Goal: Task Accomplishment & Management: Manage account settings

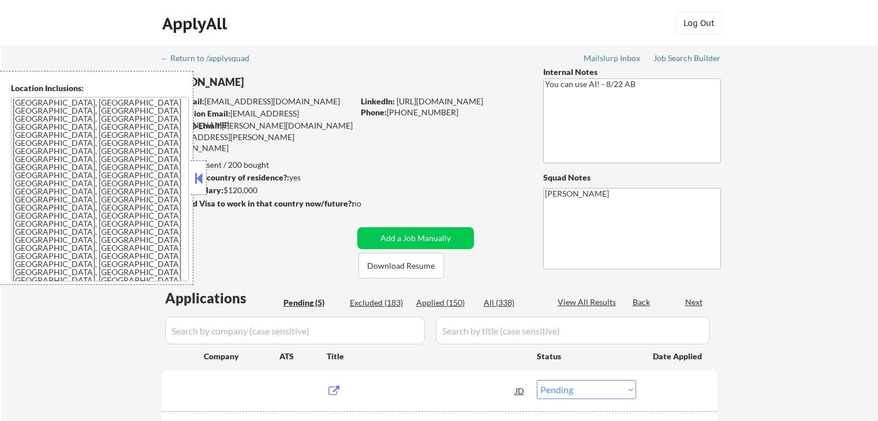
select select ""pending""
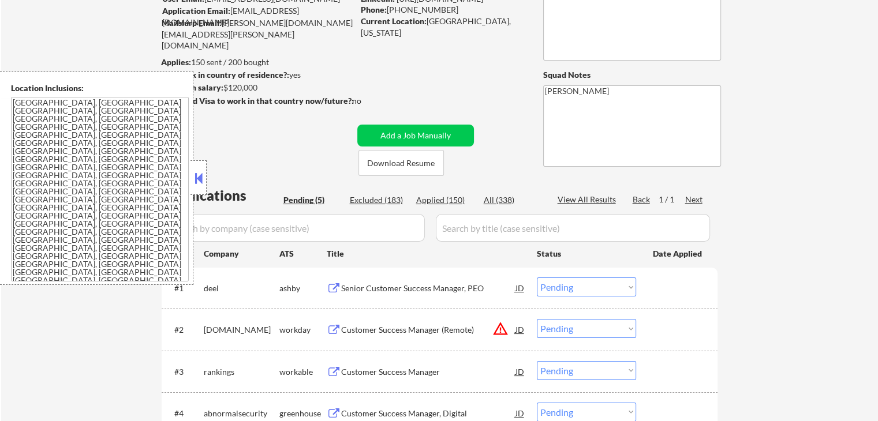
scroll to position [173, 0]
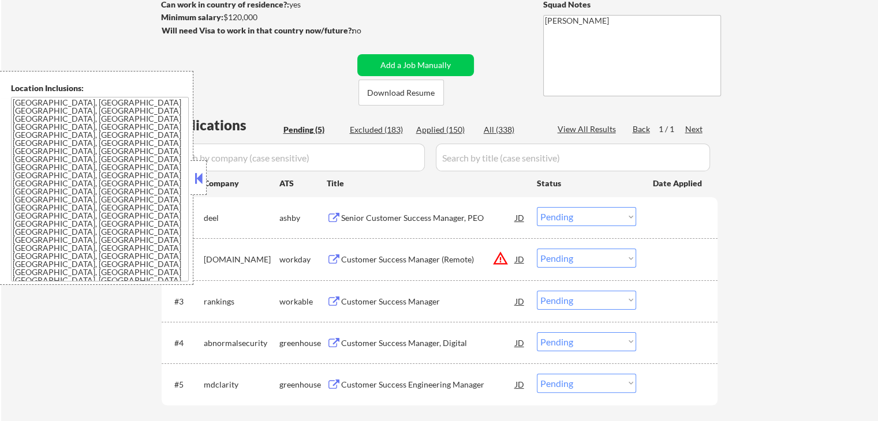
click at [366, 220] on div "Senior Customer Success Manager, PEO" at bounding box center [428, 218] width 174 height 12
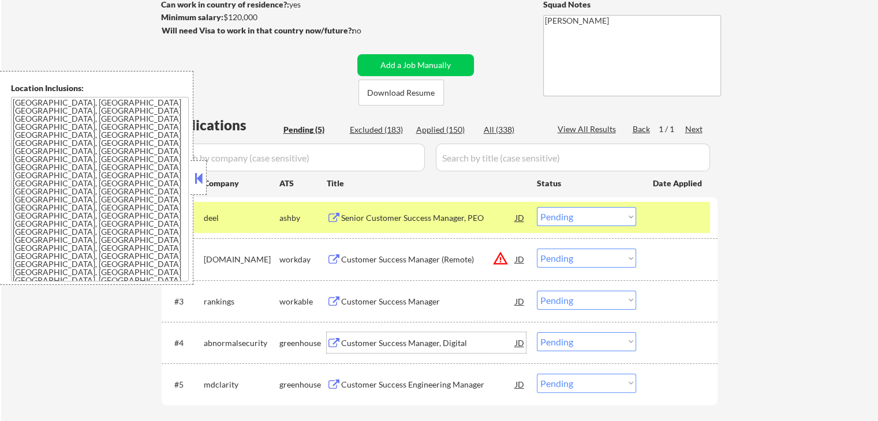
click at [350, 342] on div "Customer Success Manager, Digital" at bounding box center [428, 344] width 174 height 12
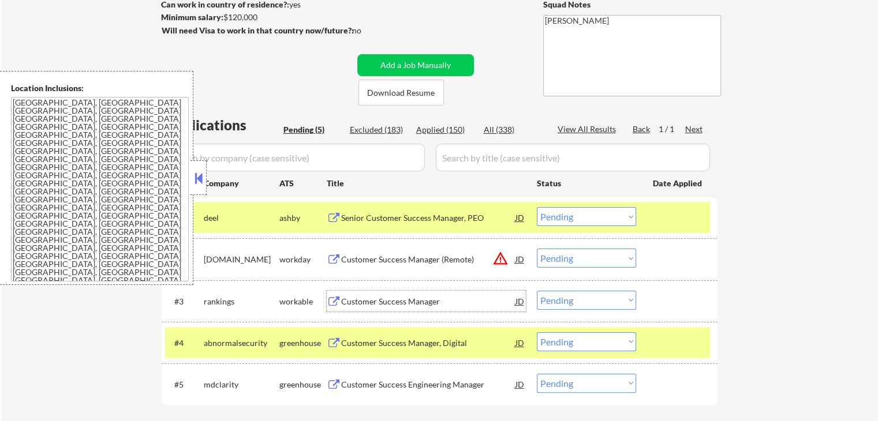
click at [349, 291] on div "Customer Success Manager" at bounding box center [428, 301] width 174 height 21
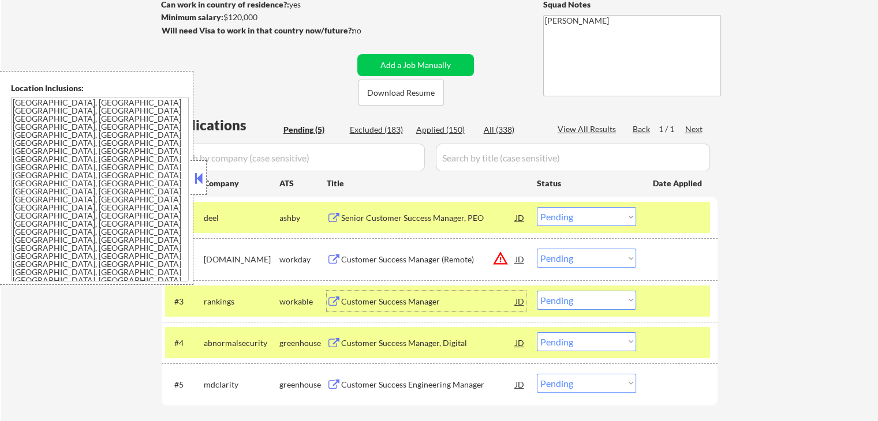
click at [338, 388] on button at bounding box center [334, 385] width 14 height 11
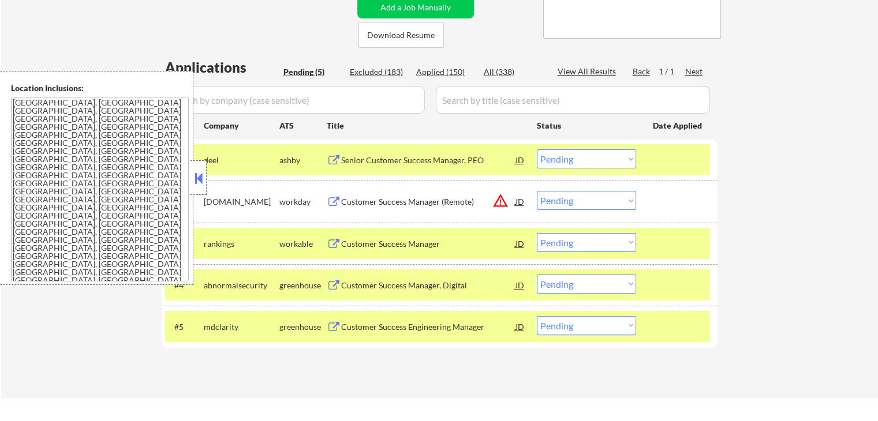
scroll to position [289, 0]
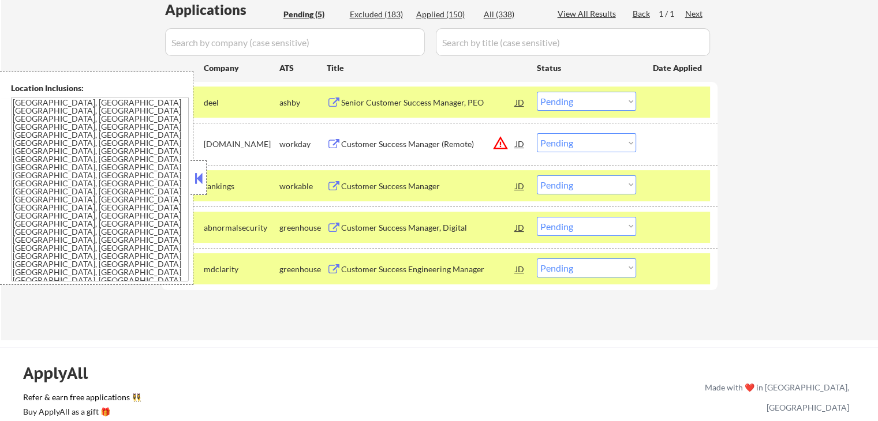
click at [573, 274] on select "Choose an option... Pending Applied Excluded (Questions) Excluded (Expired) Exc…" at bounding box center [586, 268] width 99 height 19
select select ""applied""
click at [537, 259] on select "Choose an option... Pending Applied Excluded (Questions) Excluded (Expired) Exc…" at bounding box center [586, 268] width 99 height 19
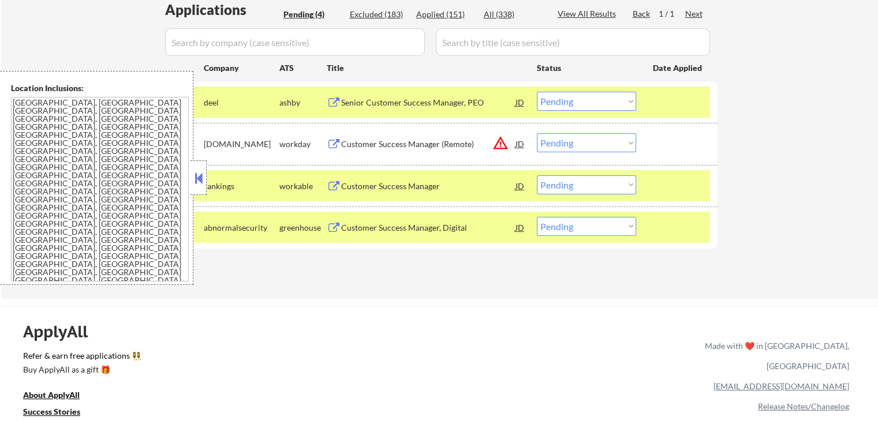
click at [586, 223] on select "Choose an option... Pending Applied Excluded (Questions) Excluded (Expired) Exc…" at bounding box center [586, 226] width 99 height 19
select select ""applied""
click at [537, 217] on select "Choose an option... Pending Applied Excluded (Questions) Excluded (Expired) Exc…" at bounding box center [586, 226] width 99 height 19
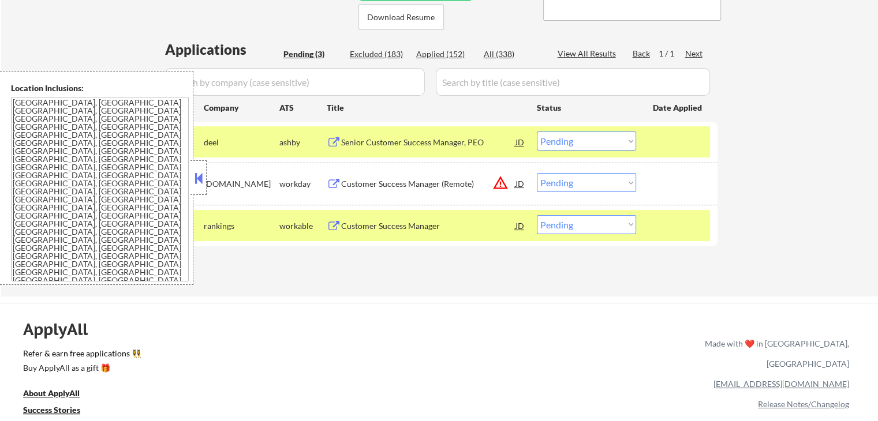
scroll to position [231, 0]
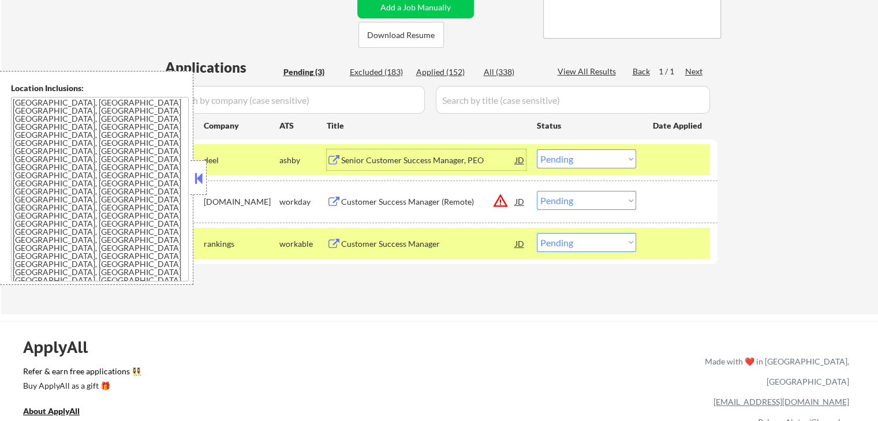
click at [379, 165] on div "Senior Customer Success Manager, PEO" at bounding box center [428, 161] width 174 height 12
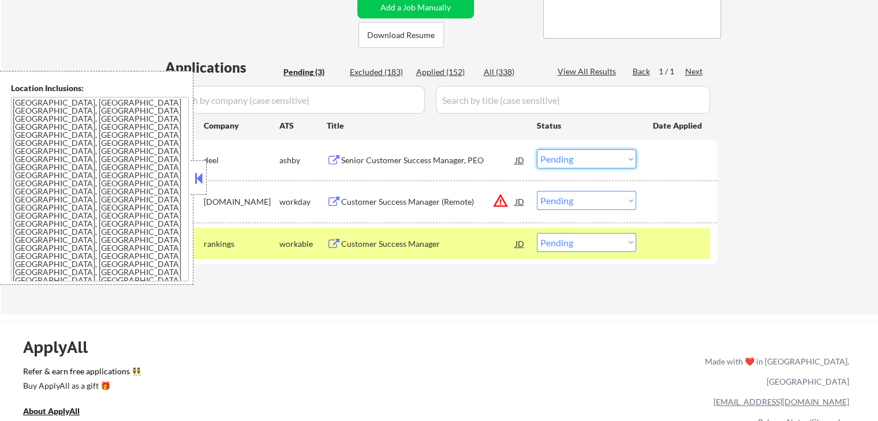
click at [575, 156] on select "Choose an option... Pending Applied Excluded (Questions) Excluded (Expired) Exc…" at bounding box center [586, 159] width 99 height 19
click at [537, 150] on select "Choose an option... Pending Applied Excluded (Questions) Excluded (Expired) Exc…" at bounding box center [586, 159] width 99 height 19
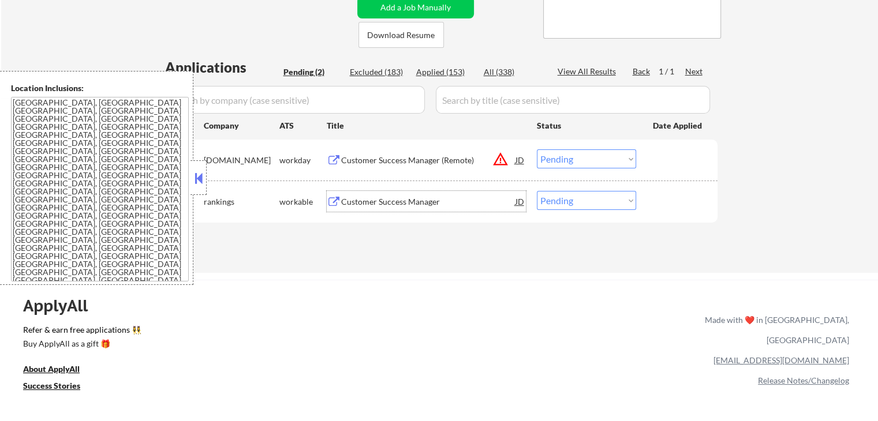
click at [376, 201] on div "Customer Success Manager" at bounding box center [428, 202] width 174 height 12
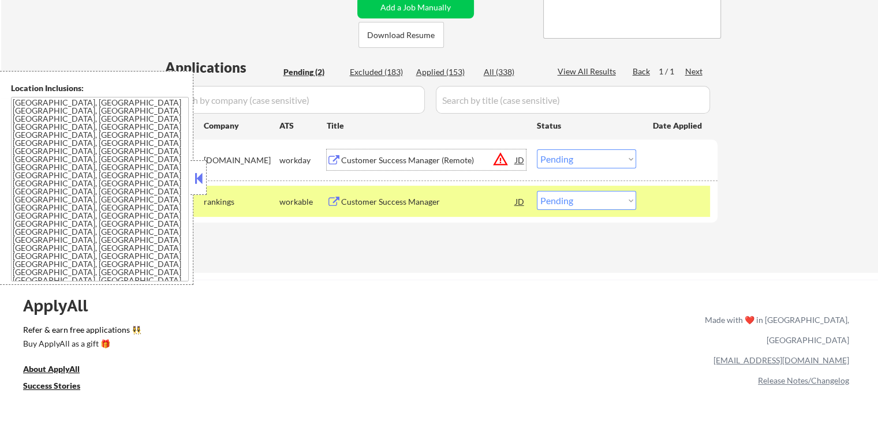
click at [386, 159] on div "Customer Success Manager (Remote)" at bounding box center [428, 161] width 174 height 12
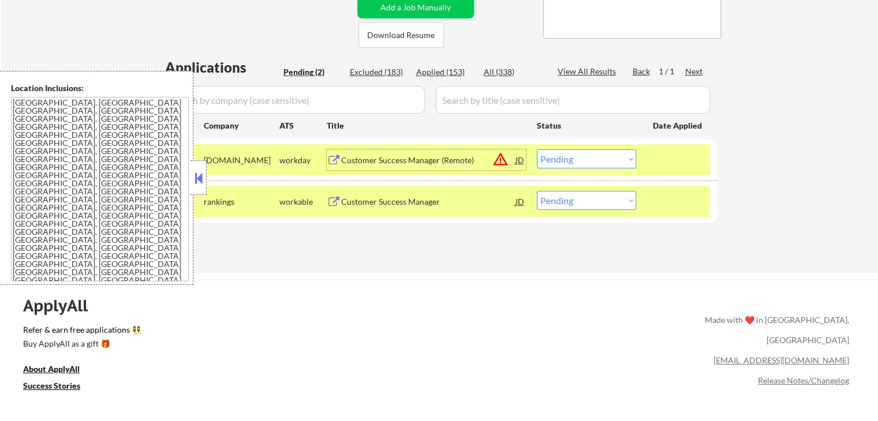
click at [565, 160] on select "Choose an option... Pending Applied Excluded (Questions) Excluded (Expired) Exc…" at bounding box center [586, 159] width 99 height 19
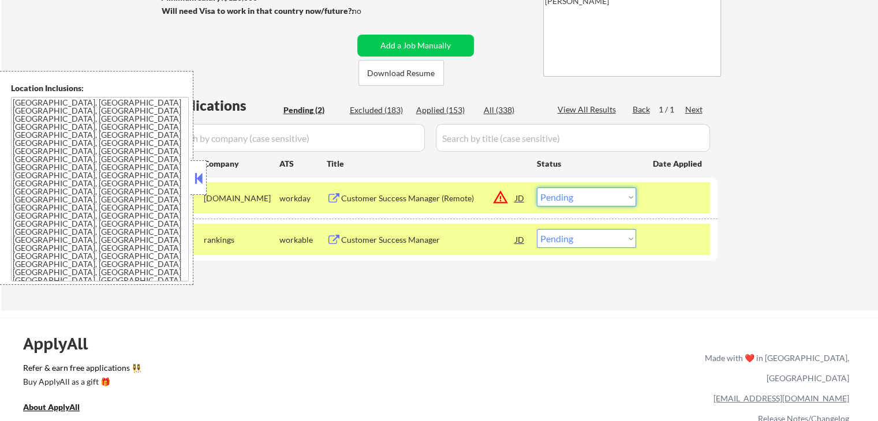
scroll to position [173, 0]
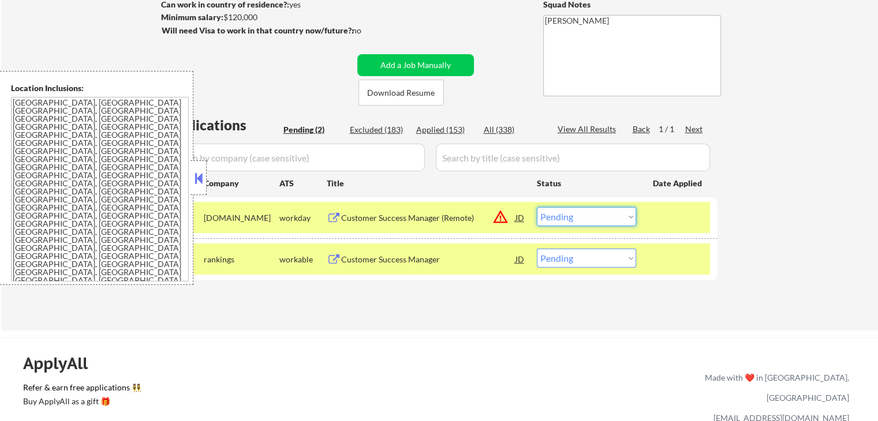
click at [568, 217] on select "Choose an option... Pending Applied Excluded (Questions) Excluded (Expired) Exc…" at bounding box center [586, 216] width 99 height 19
click at [537, 207] on select "Choose an option... Pending Applied Excluded (Questions) Excluded (Expired) Exc…" at bounding box center [586, 216] width 99 height 19
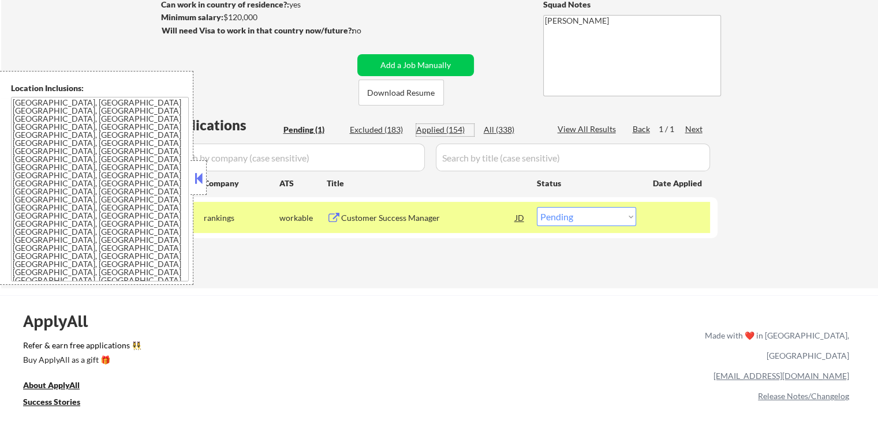
click at [439, 132] on div "Applied (154)" at bounding box center [445, 130] width 58 height 12
select select ""applied""
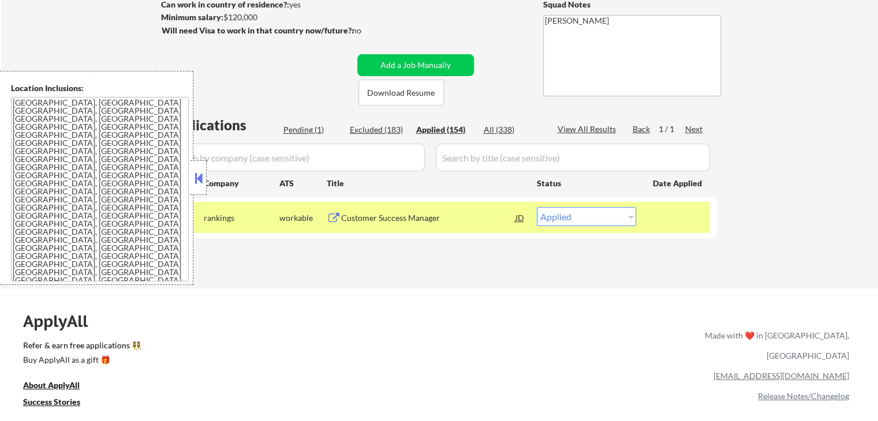
select select ""applied""
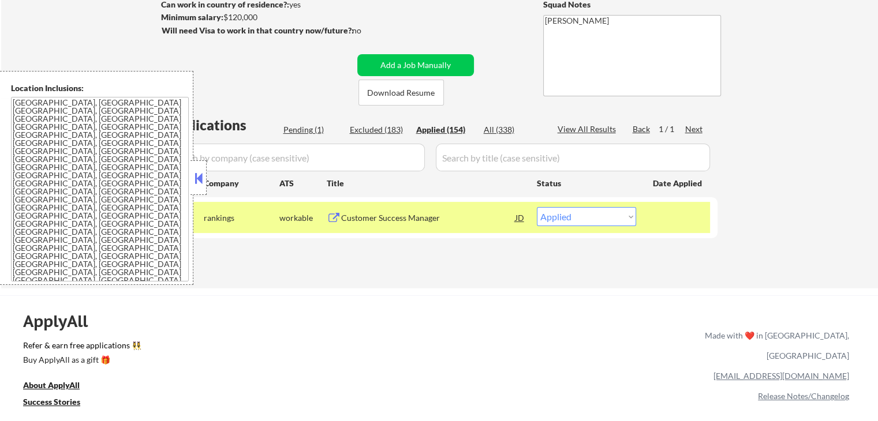
select select ""applied""
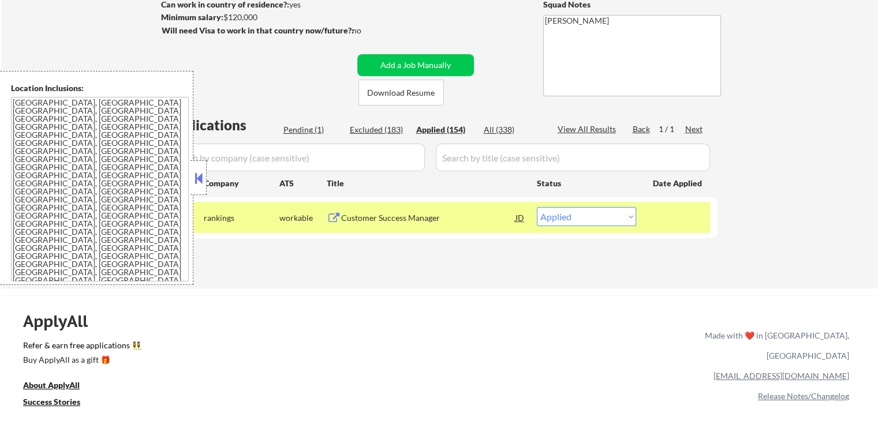
select select ""applied""
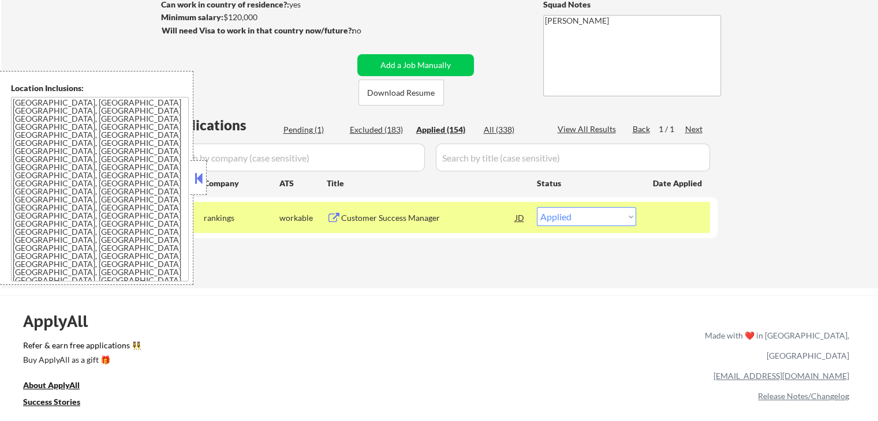
select select ""applied""
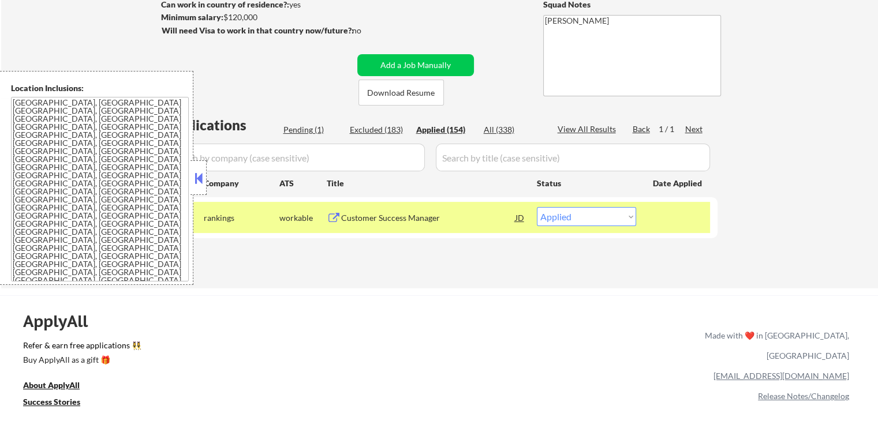
select select ""applied""
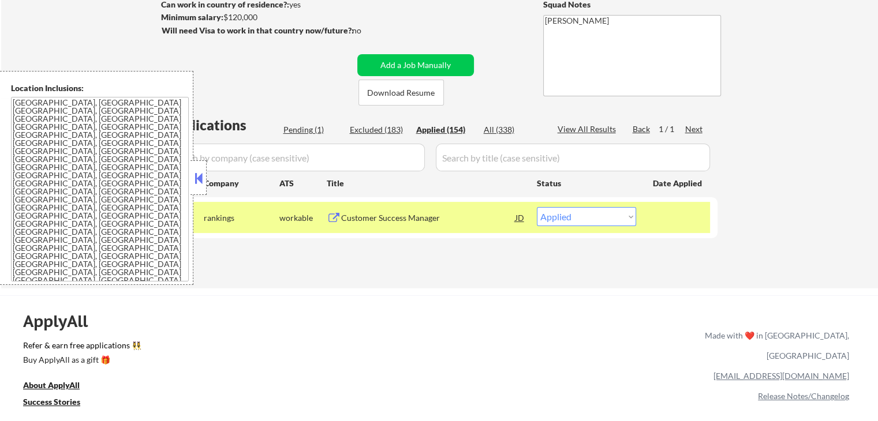
select select ""applied""
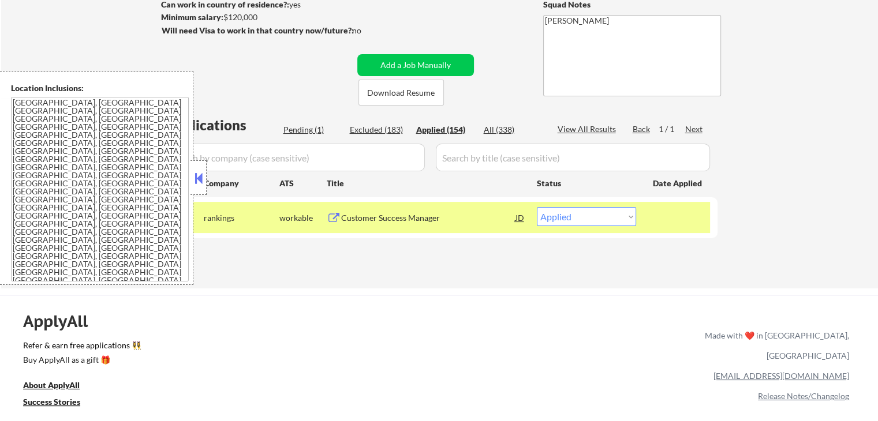
select select ""applied""
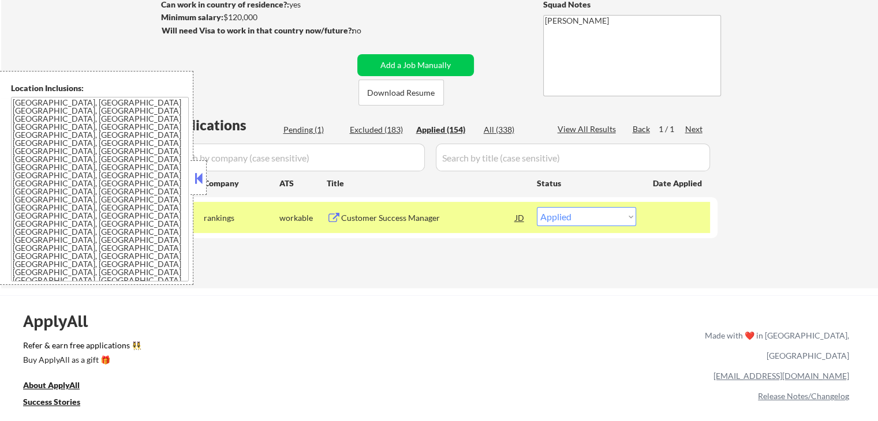
select select ""applied""
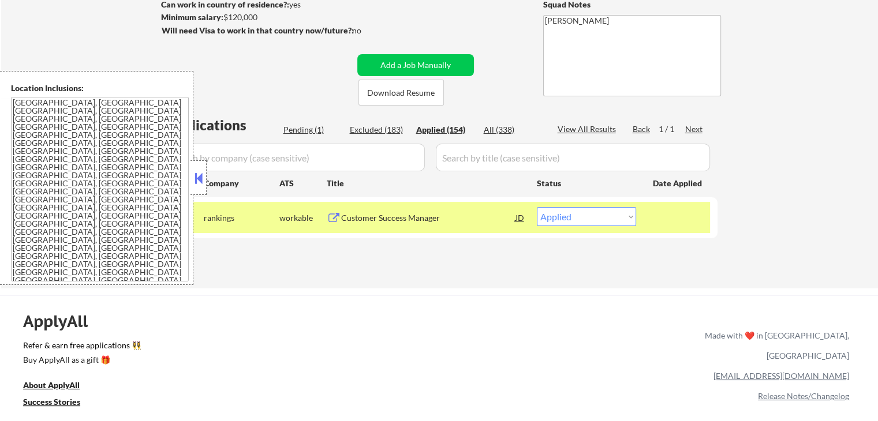
select select ""applied""
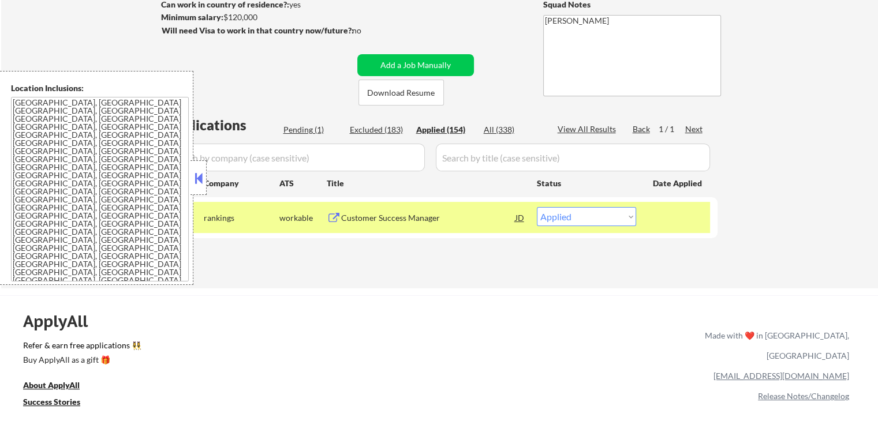
select select ""applied""
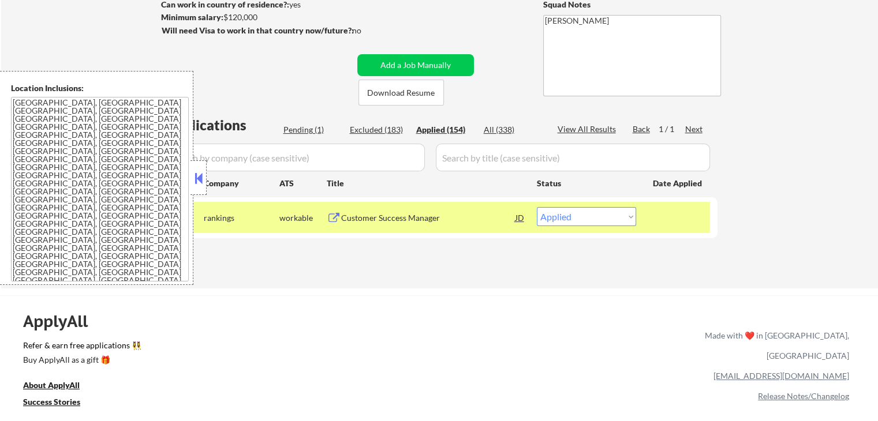
select select ""applied""
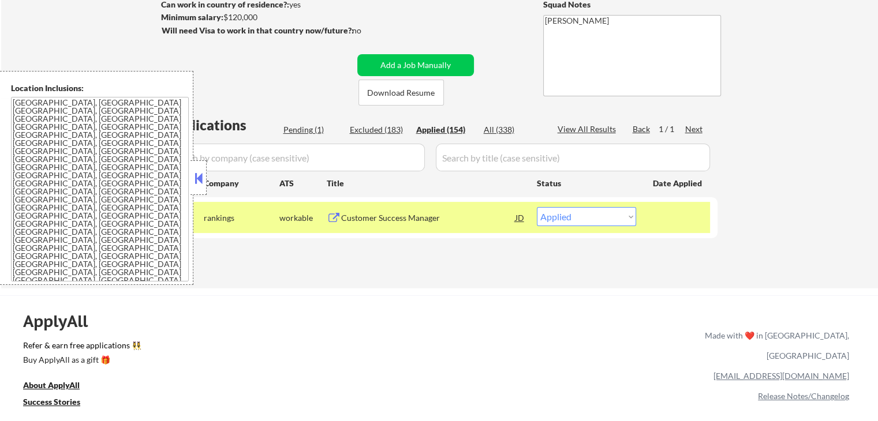
select select ""applied""
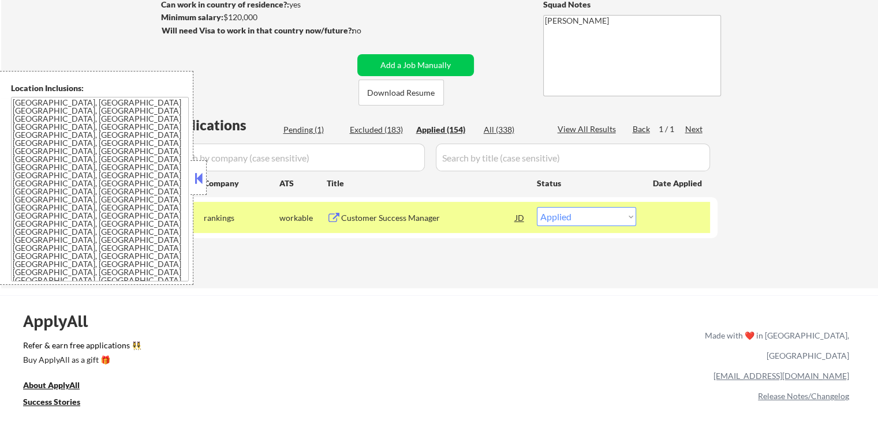
select select ""applied""
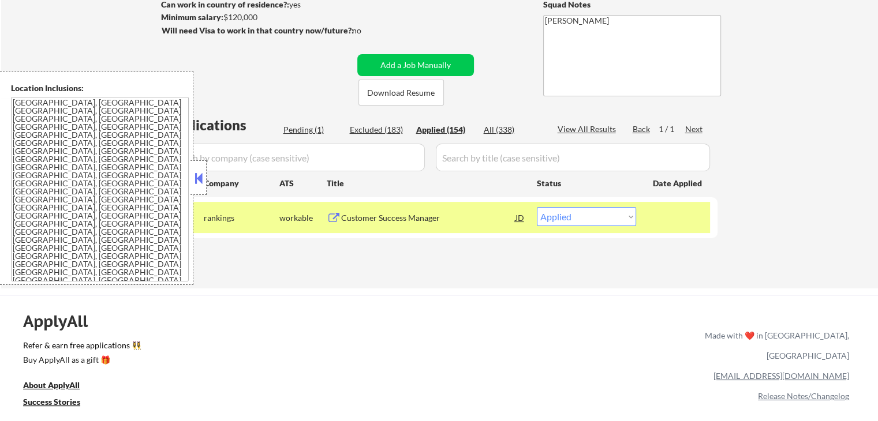
select select ""applied""
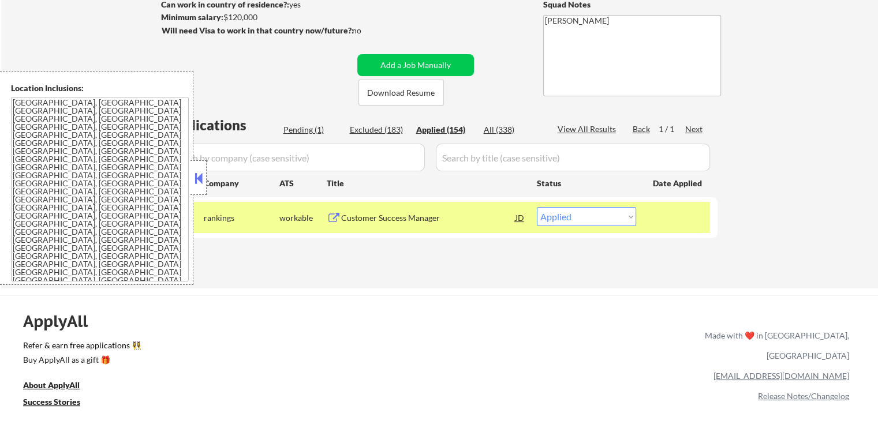
select select ""applied""
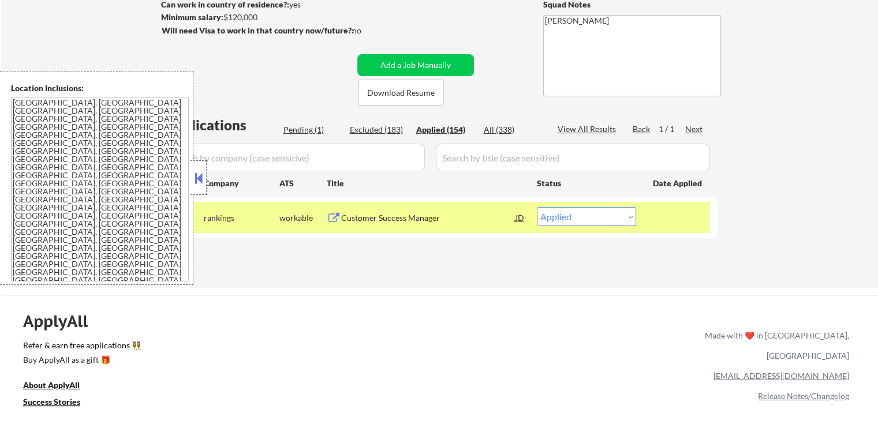
select select ""applied""
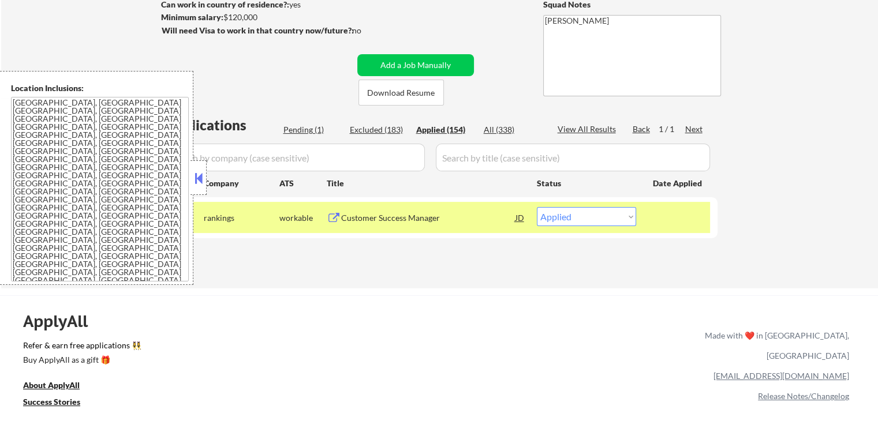
select select ""applied""
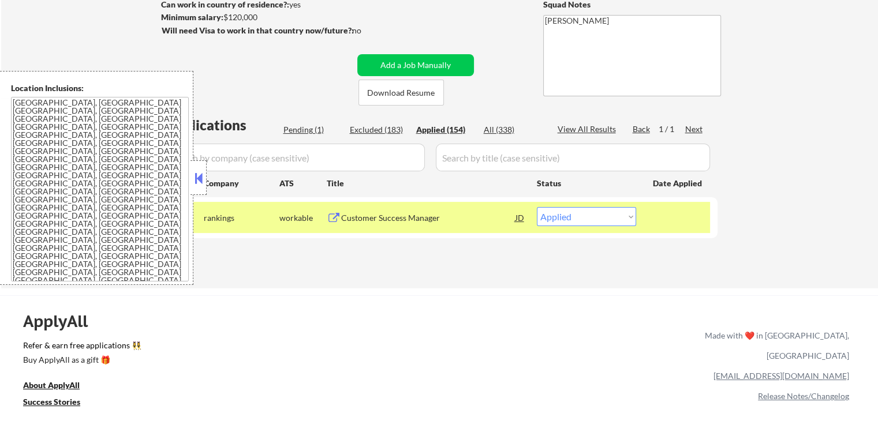
select select ""applied""
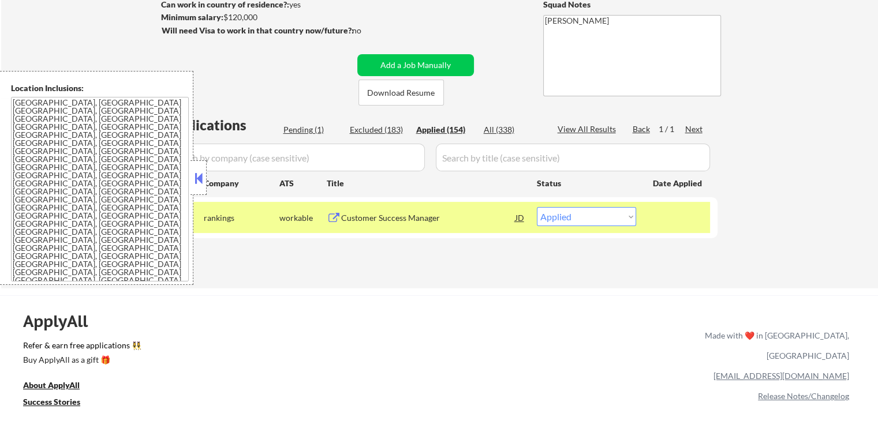
select select ""applied""
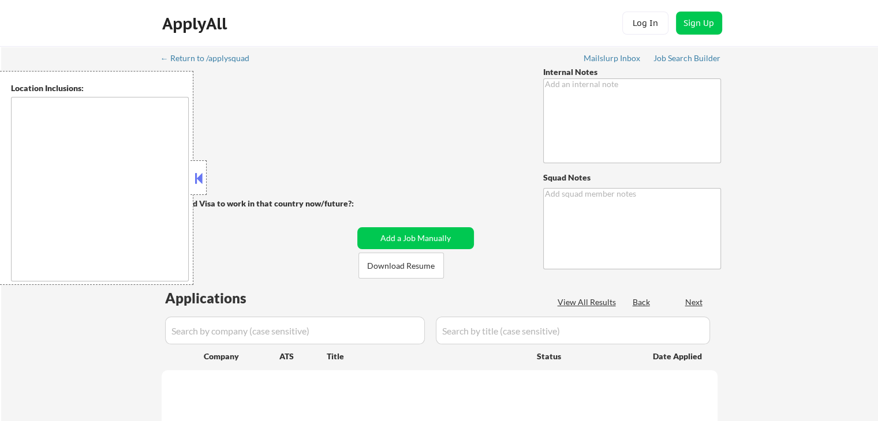
type textarea "🤖 AI Answers OK! 🔎 You may manually find jobs for him if needed -- he is in a b…"
type textarea "[PERSON_NAME]"
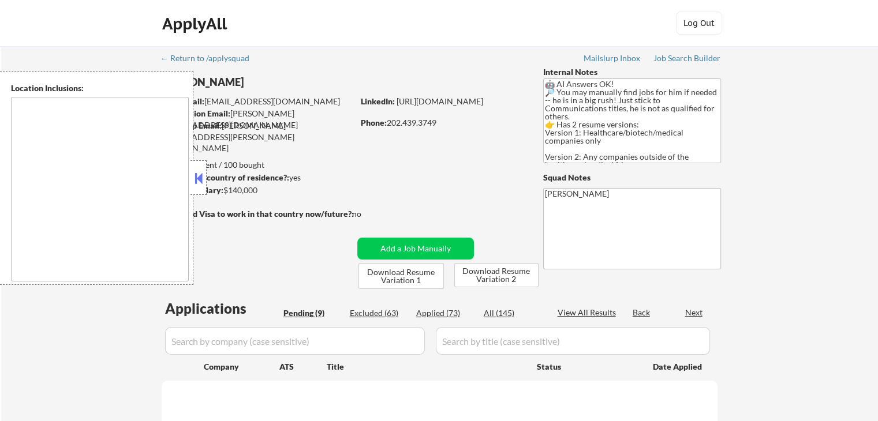
select select ""pending""
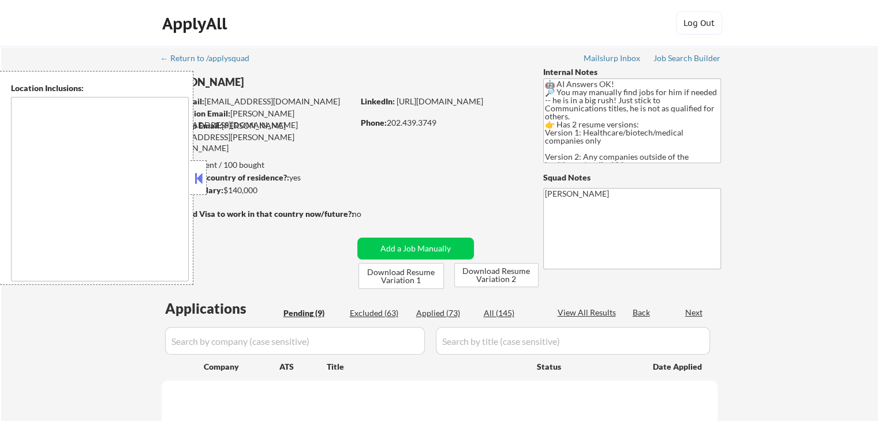
select select ""pending""
type textarea "[GEOGRAPHIC_DATA], [GEOGRAPHIC_DATA] [GEOGRAPHIC_DATA], [GEOGRAPHIC_DATA] [GEOG…"
